Goal: Navigation & Orientation: Understand site structure

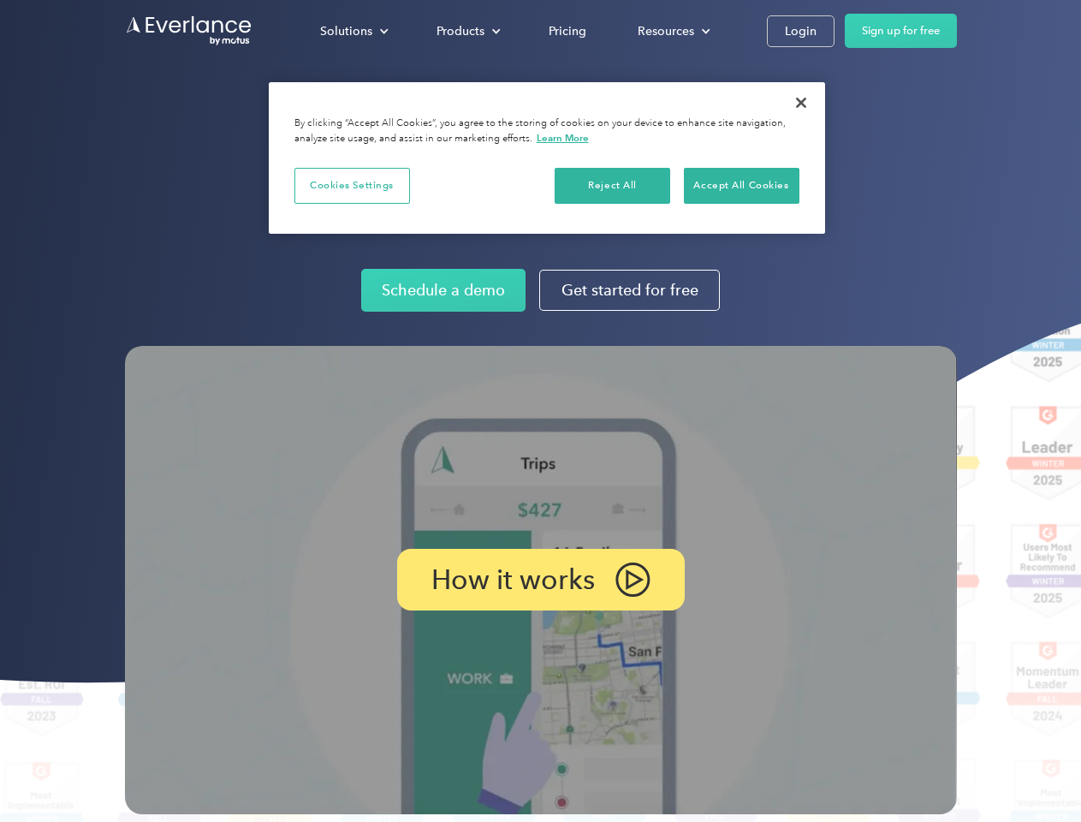
click at [540, 411] on img at bounding box center [541, 580] width 832 height 468
click at [354, 31] on div "Solutions" at bounding box center [346, 31] width 52 height 21
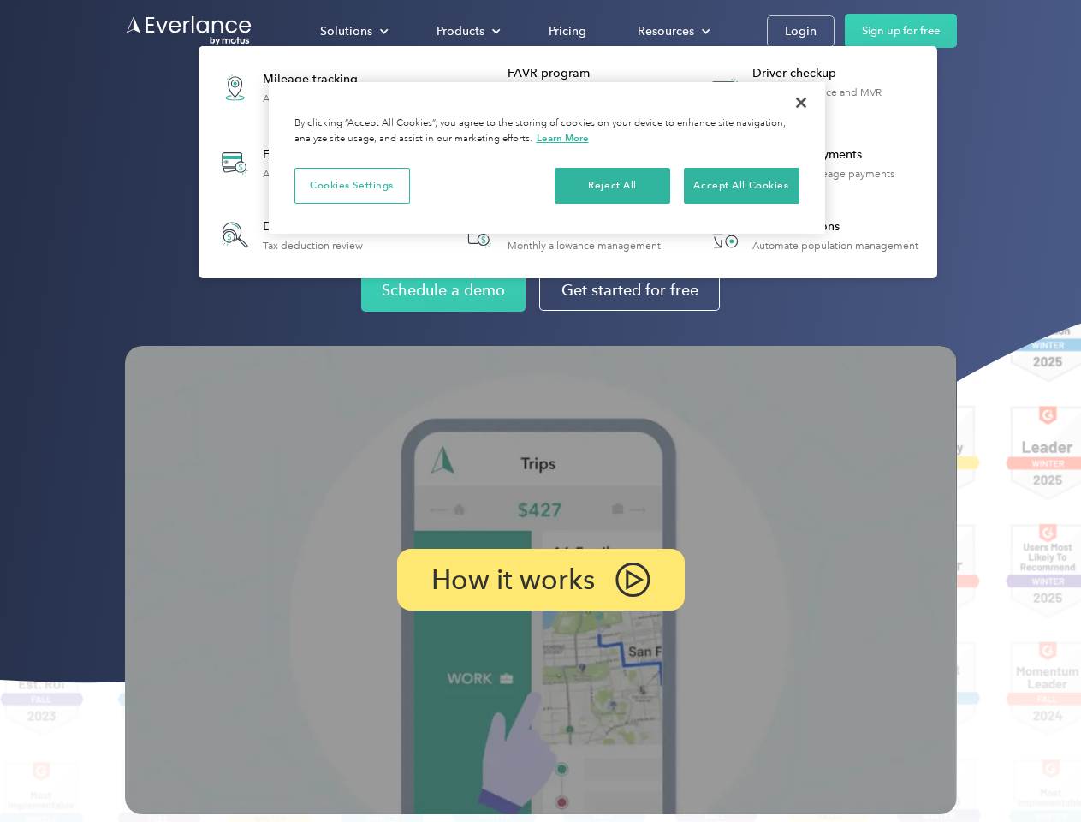
click at [467, 31] on div "Products" at bounding box center [461, 31] width 48 height 21
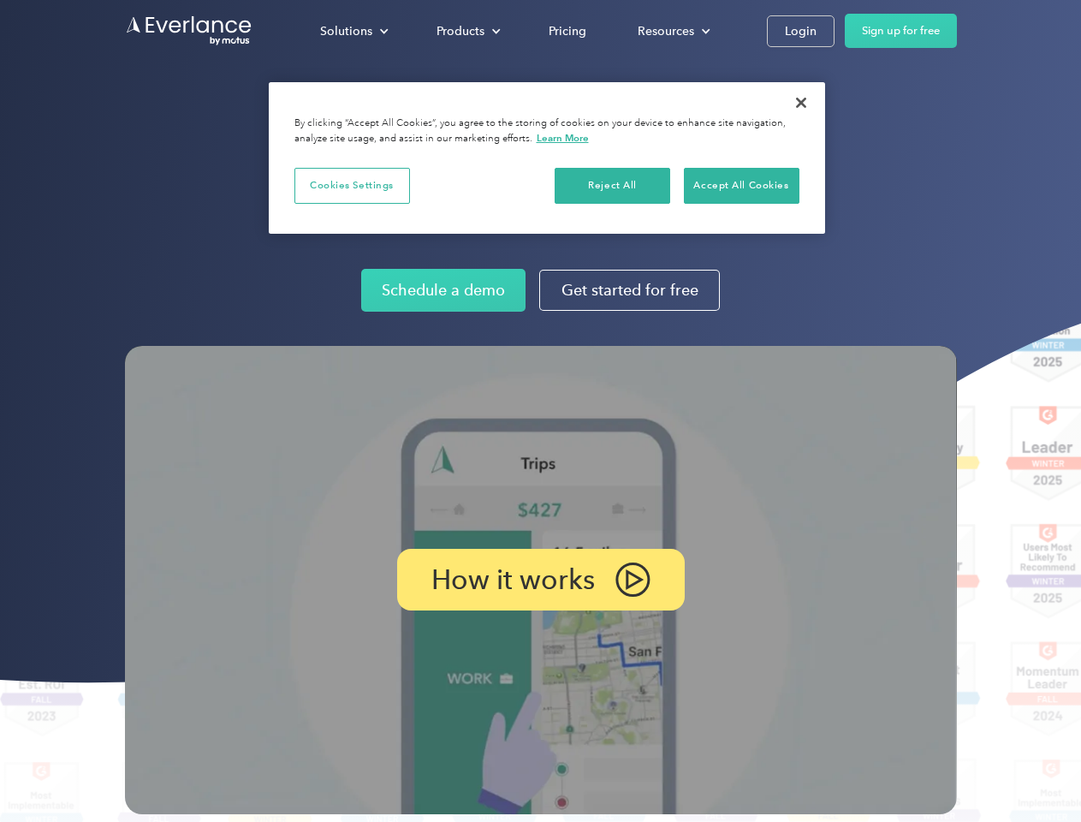
click at [672, 31] on div "Resources" at bounding box center [666, 31] width 57 height 21
click at [540, 580] on p "How it works" at bounding box center [513, 579] width 164 height 21
click at [352, 185] on button "Cookies Settings" at bounding box center [352, 186] width 116 height 36
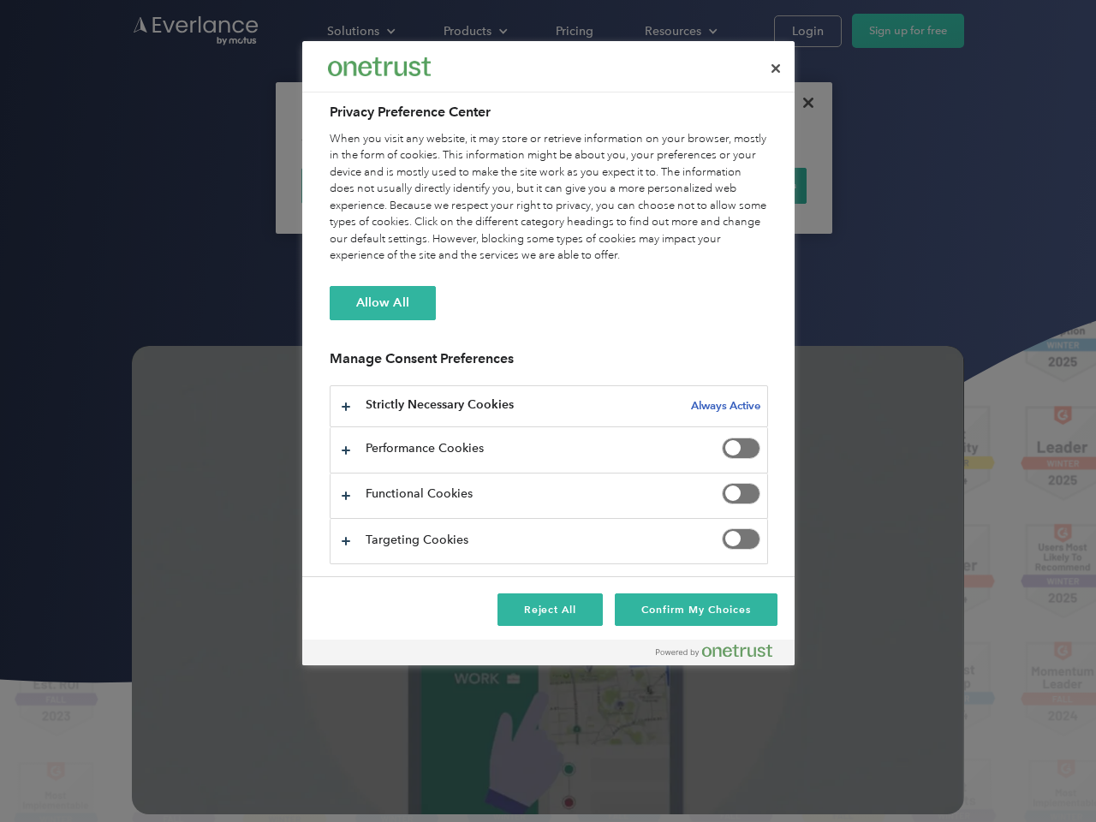
click at [613, 185] on div "When you visit any website, it may store or retrieve information on your browse…" at bounding box center [549, 198] width 438 height 134
click at [741, 185] on div "When you visit any website, it may store or retrieve information on your browse…" at bounding box center [549, 198] width 438 height 134
click at [801, 103] on div at bounding box center [548, 411] width 1096 height 822
